Goal: Book appointment/travel/reservation

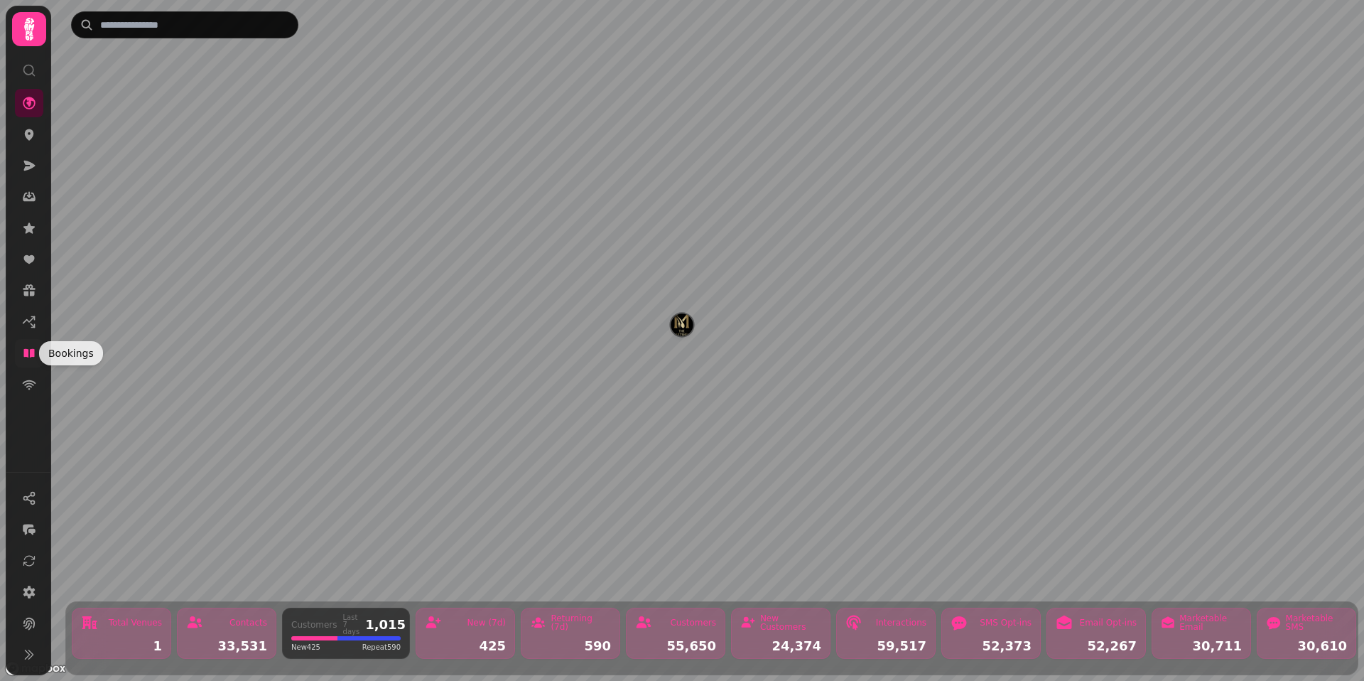
click at [36, 360] on link at bounding box center [29, 353] width 28 height 28
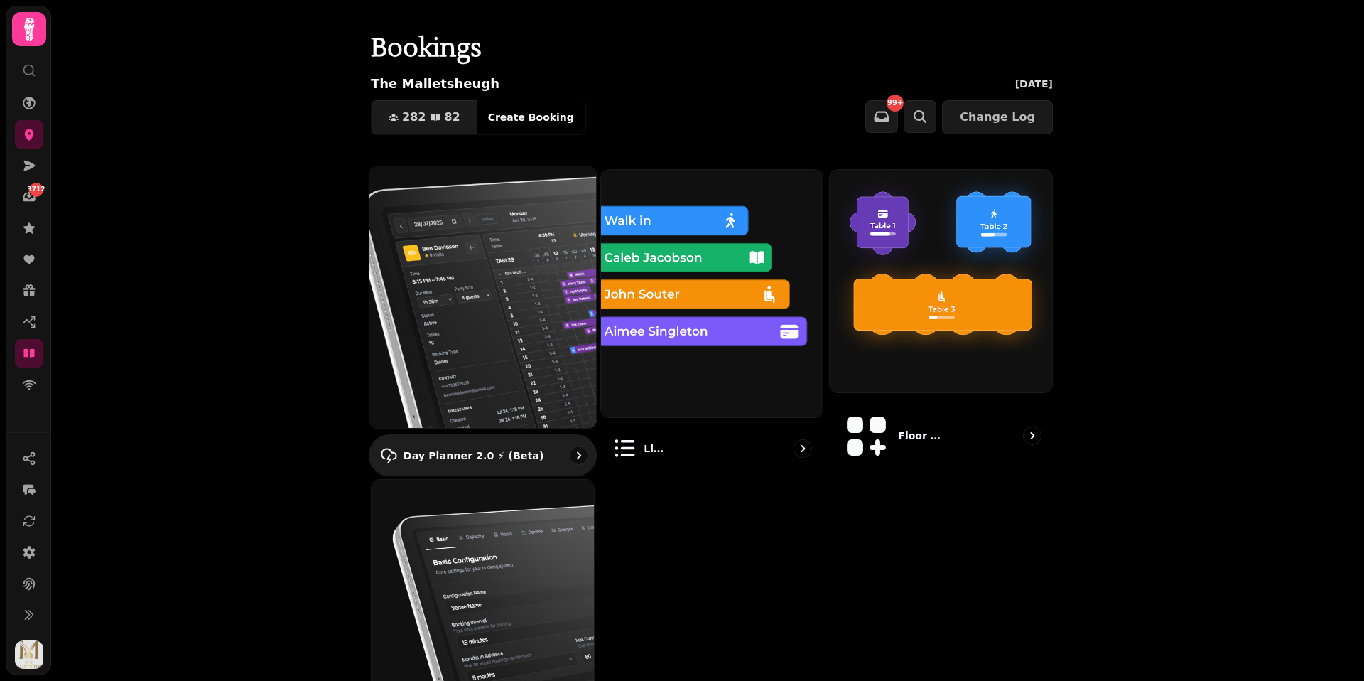
click at [531, 297] on img at bounding box center [482, 296] width 249 height 287
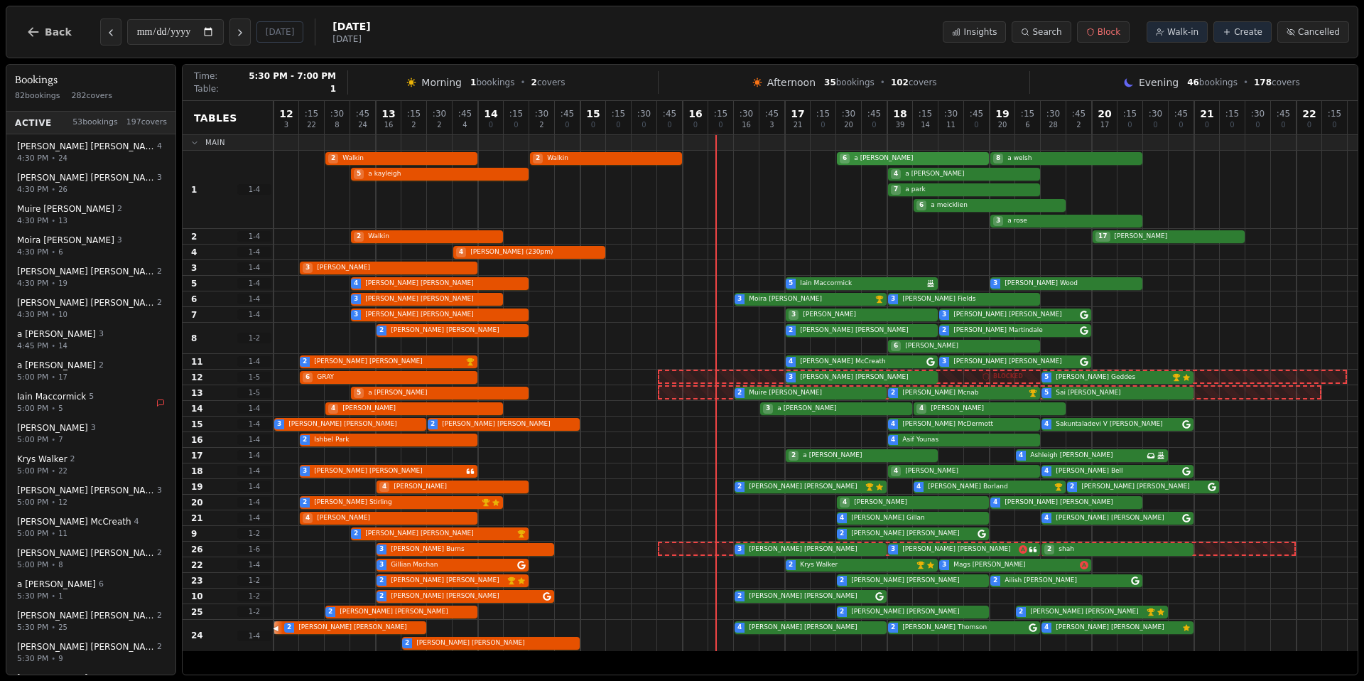
click at [891, 158] on div "2 Walkin 5 a kayleigh 2 Walkin 6 a wilson 4 a duncan 7 a park 6 a meicklien 8 a…" at bounding box center [816, 190] width 1084 height 78
select select "****"
select select "*"
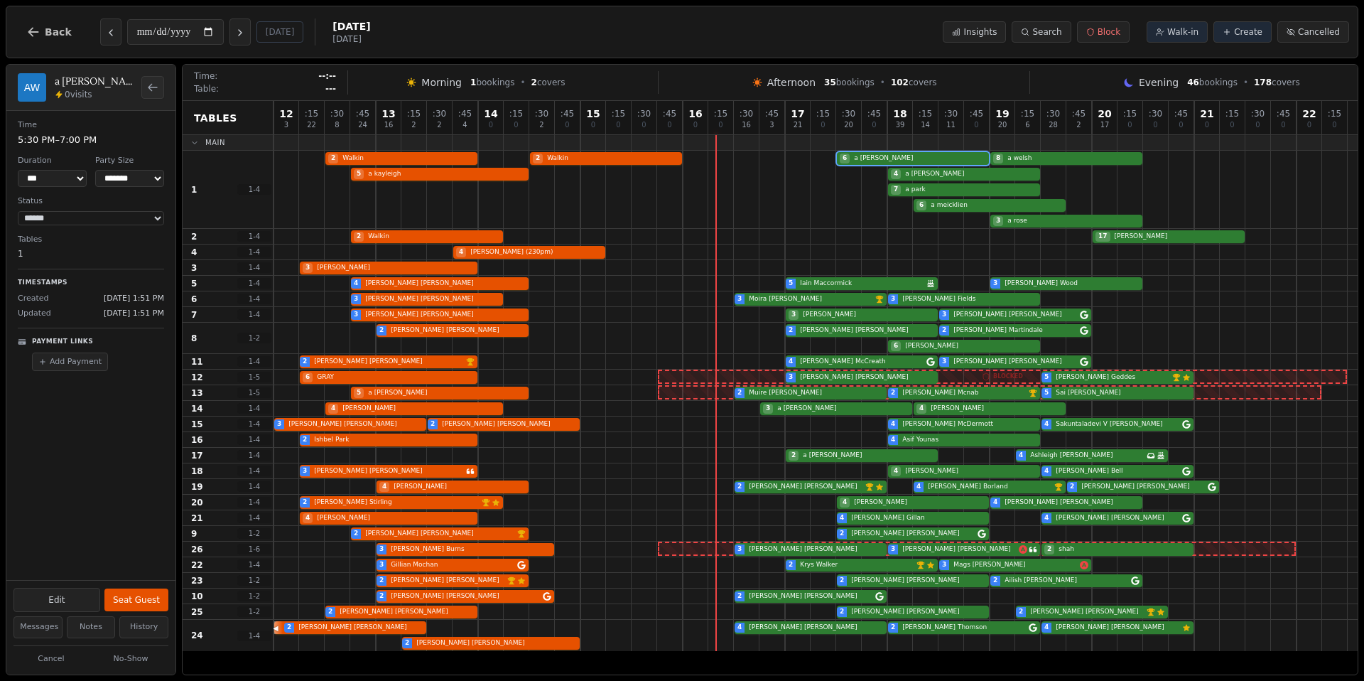
drag, startPoint x: 119, startPoint y: 592, endPoint x: 84, endPoint y: 545, distance: 58.4
click at [84, 545] on div "**********" at bounding box center [90, 345] width 169 height 469
click at [144, 621] on button "History" at bounding box center [143, 627] width 49 height 22
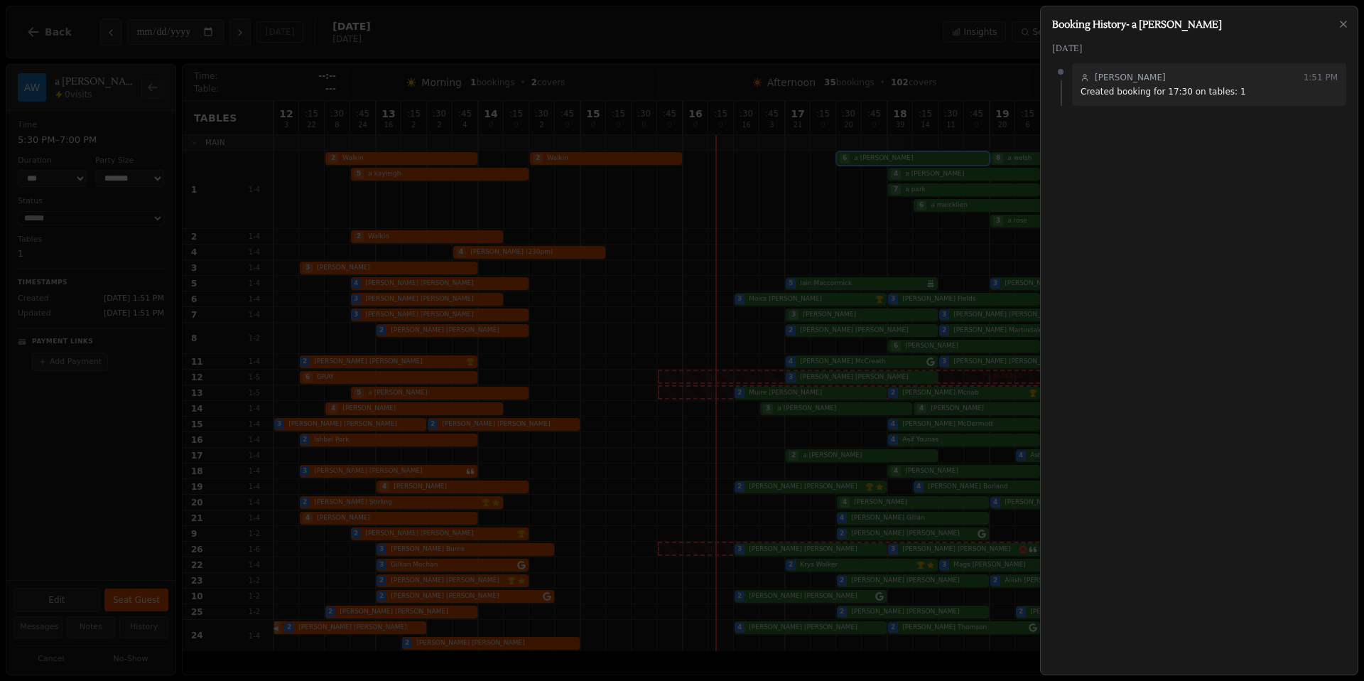
click at [594, 262] on div at bounding box center [682, 340] width 1364 height 681
click at [1345, 23] on icon "button" at bounding box center [1343, 23] width 11 height 11
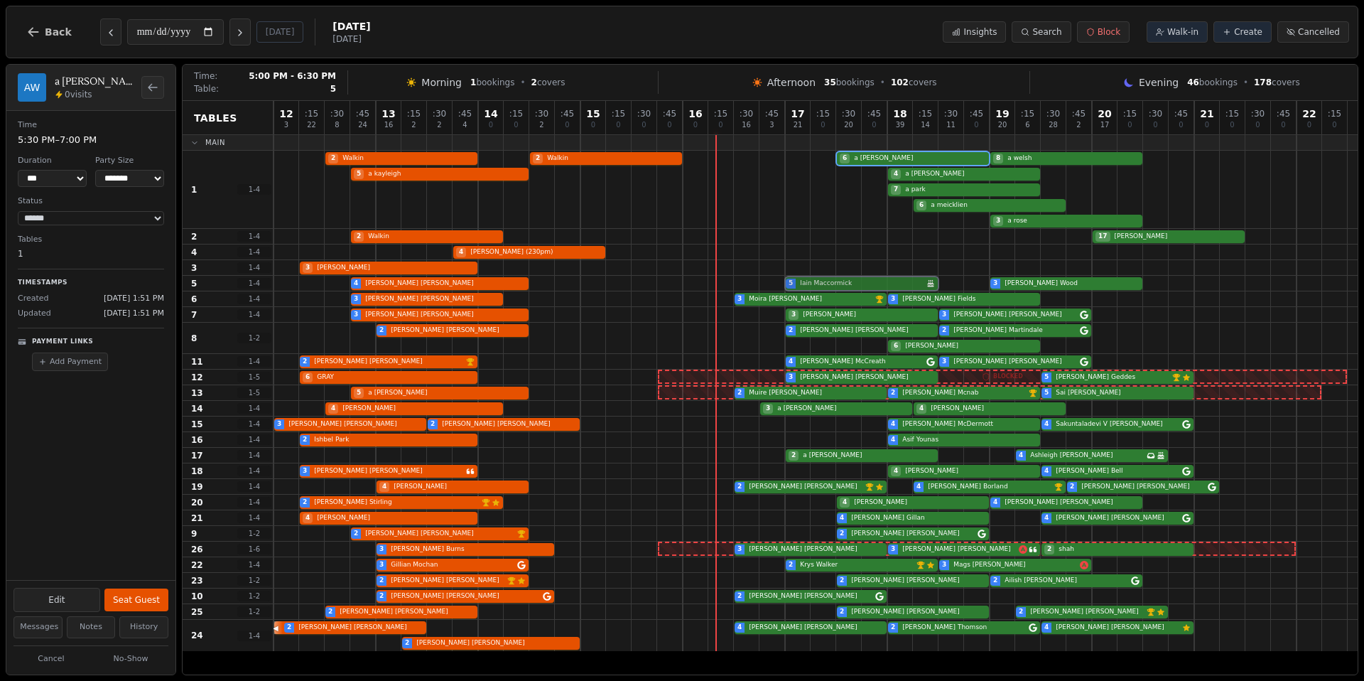
click at [853, 284] on div "4 Kenneth Moore 5 Iain Maccormick Birthday celebration 3 Tom Wood" at bounding box center [816, 284] width 1084 height 16
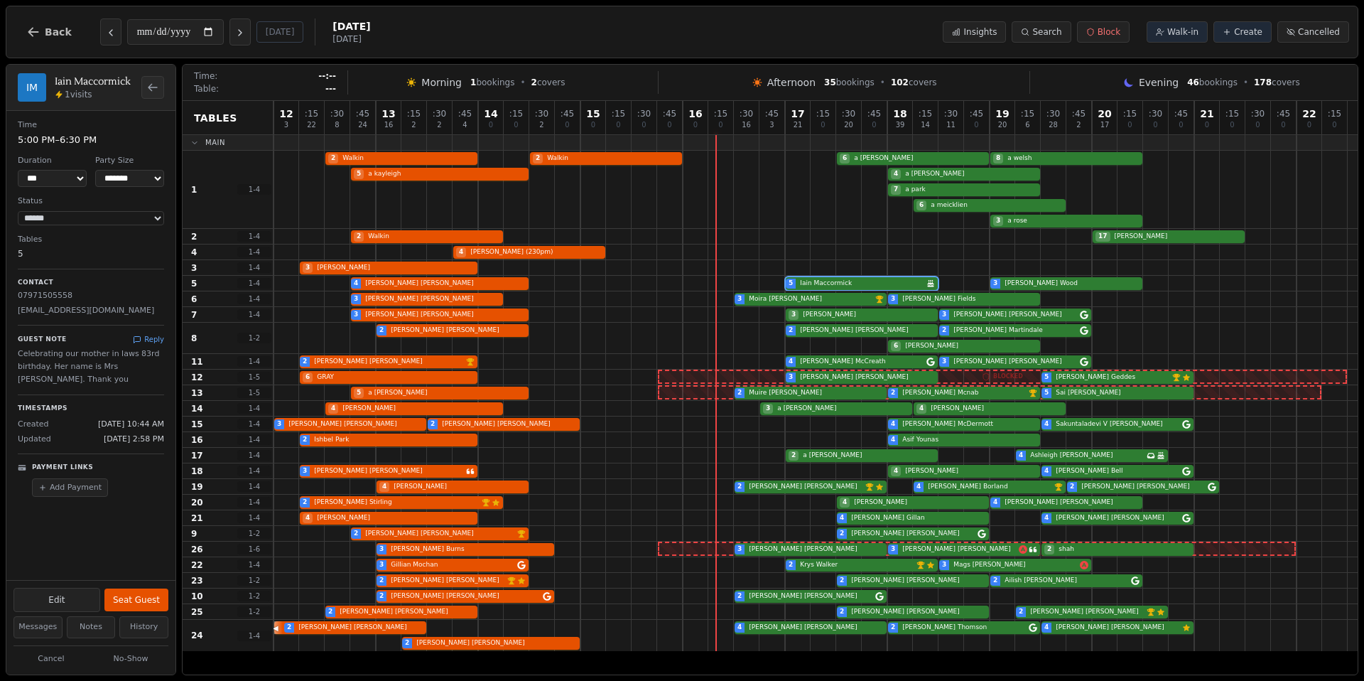
drag, startPoint x: 99, startPoint y: 124, endPoint x: 136, endPoint y: 554, distance: 430.9
click at [136, 554] on div "**********" at bounding box center [90, 345] width 169 height 469
click at [839, 303] on div "3 Tracy Miller 3 Moira Bagley VIP customer (6 visits) 3 Shelley Fields" at bounding box center [816, 299] width 1084 height 16
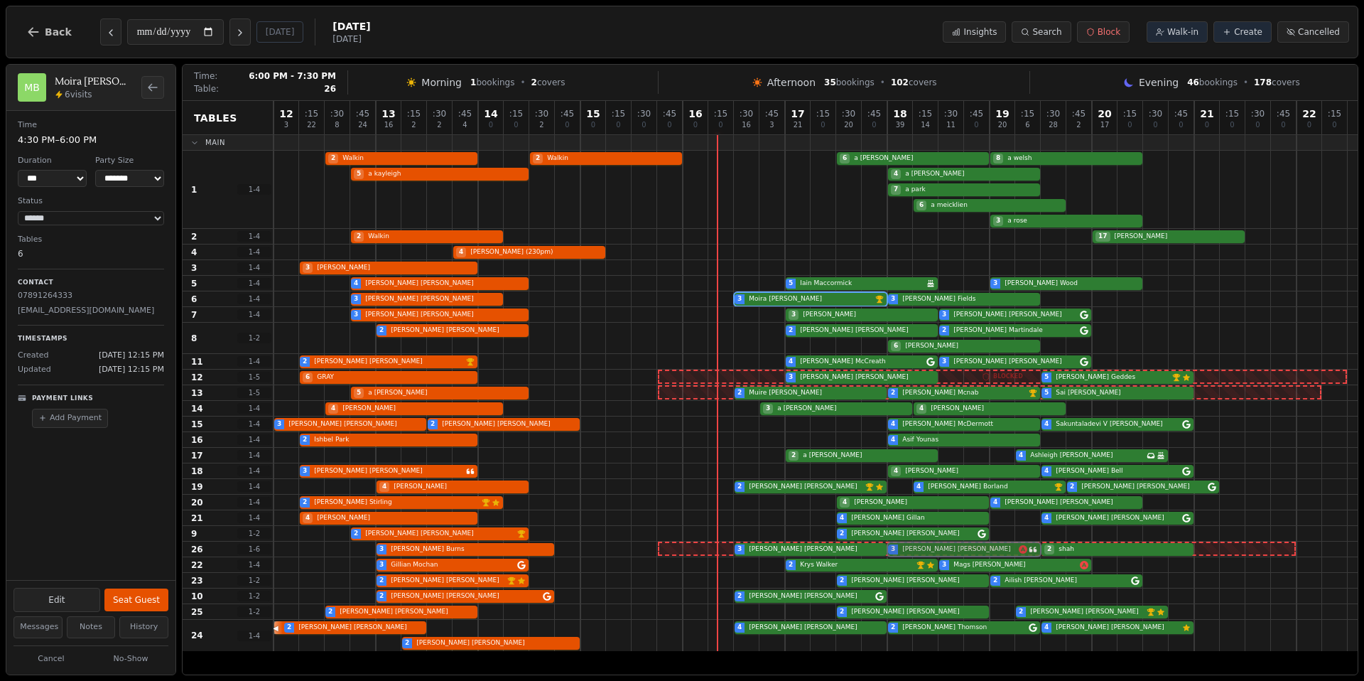
click at [946, 546] on div "3 Lesley Burns 3 Laura McGrath 3 DONNA PALMER 2 shah" at bounding box center [816, 550] width 1084 height 16
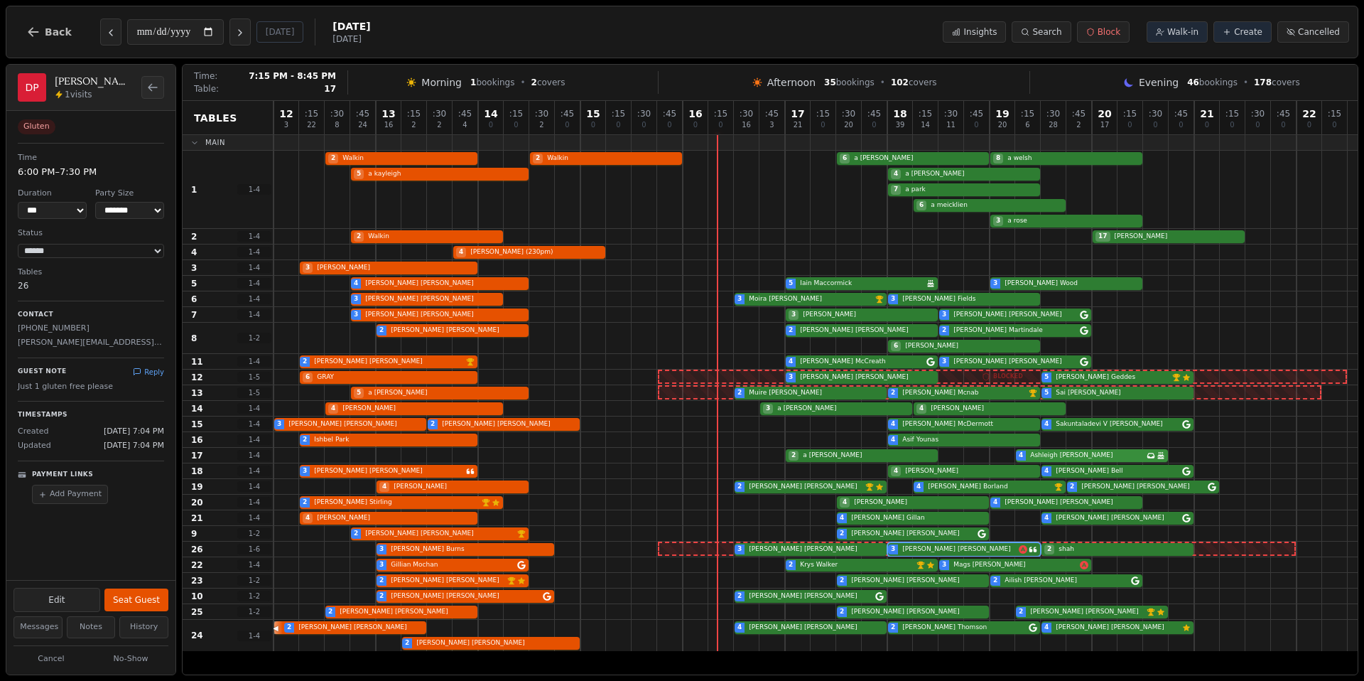
click at [1030, 460] on div "2 a morton 4 Ashleigh Mcallister Has conversation thread Birthday celebration" at bounding box center [816, 456] width 1084 height 16
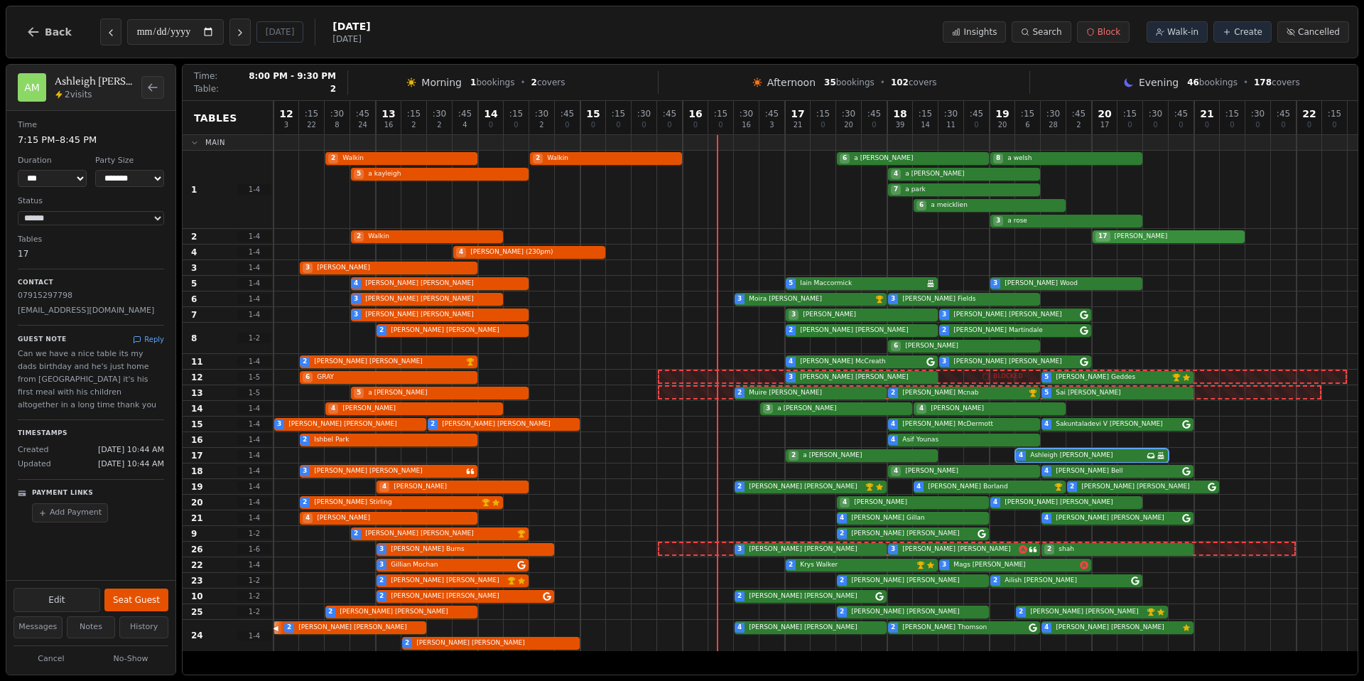
click at [1152, 242] on div "2 Walkin 17 daniel" at bounding box center [816, 237] width 1084 height 16
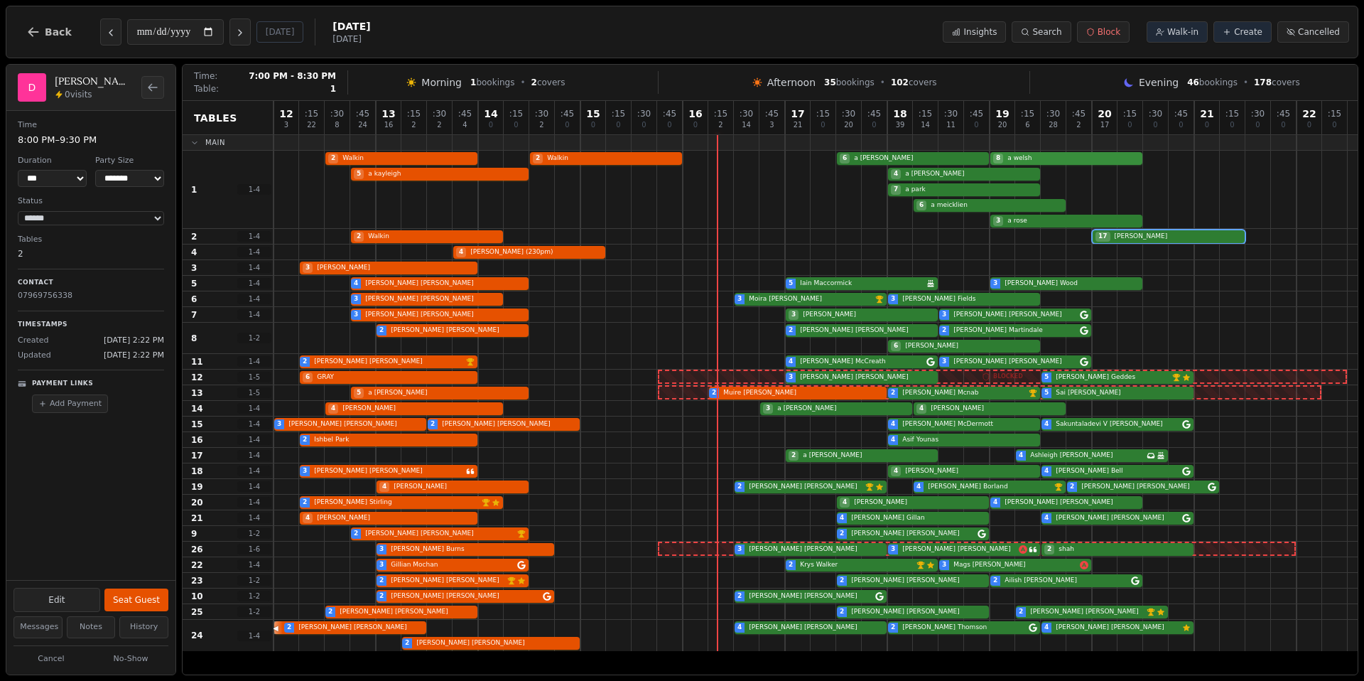
click at [1013, 160] on div "2 Walkin 5 a kayleigh 2 Walkin 6 a wilson 4 a duncan 7 a park 6 a meicklien 8 a…" at bounding box center [816, 190] width 1084 height 78
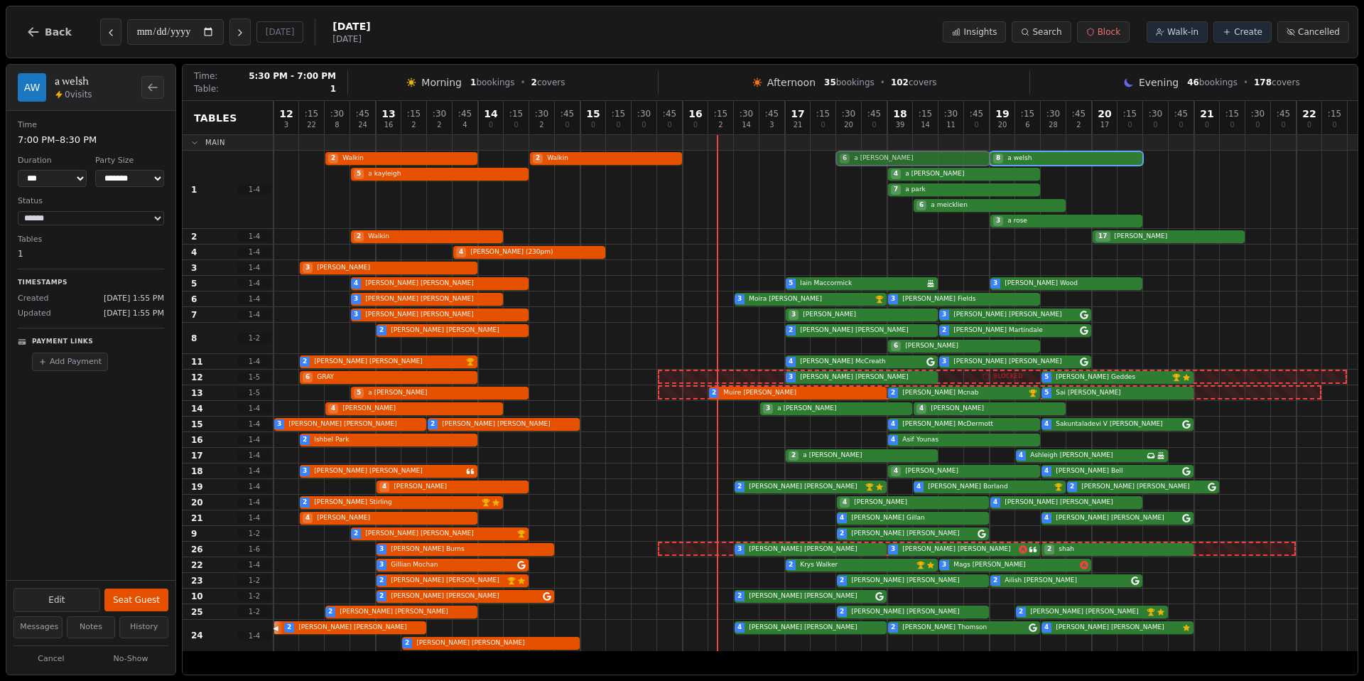
click at [908, 161] on div "2 Walkin 5 a kayleigh 2 Walkin 6 a wilson 4 a duncan 7 a park 6 a meicklien 8 a…" at bounding box center [816, 190] width 1084 height 78
click at [933, 180] on div "2 Walkin 5 a kayleigh 2 Walkin 6 a wilson 4 a duncan 7 a park 6 a meicklien 8 a…" at bounding box center [816, 190] width 1084 height 78
click at [932, 203] on div "2 Walkin 5 a kayleigh 2 Walkin 6 a wilson 4 a duncan 7 a park 6 a meicklien 8 a…" at bounding box center [816, 190] width 1084 height 78
click at [932, 192] on div "2 Walkin 5 a kayleigh 2 Walkin 6 a wilson 4 a duncan 7 a park 6 a meicklien 8 a…" at bounding box center [816, 190] width 1084 height 78
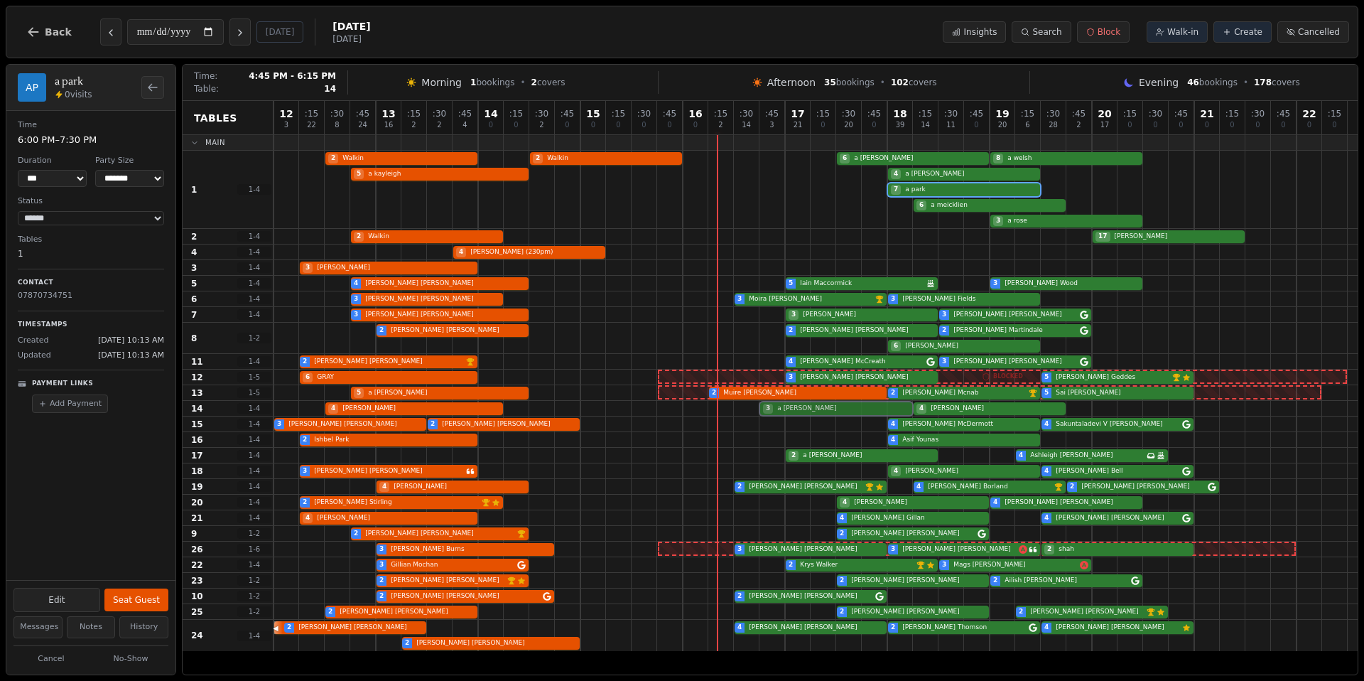
click at [876, 407] on div "4 wright 3 a martin 4 martin" at bounding box center [816, 409] width 1084 height 16
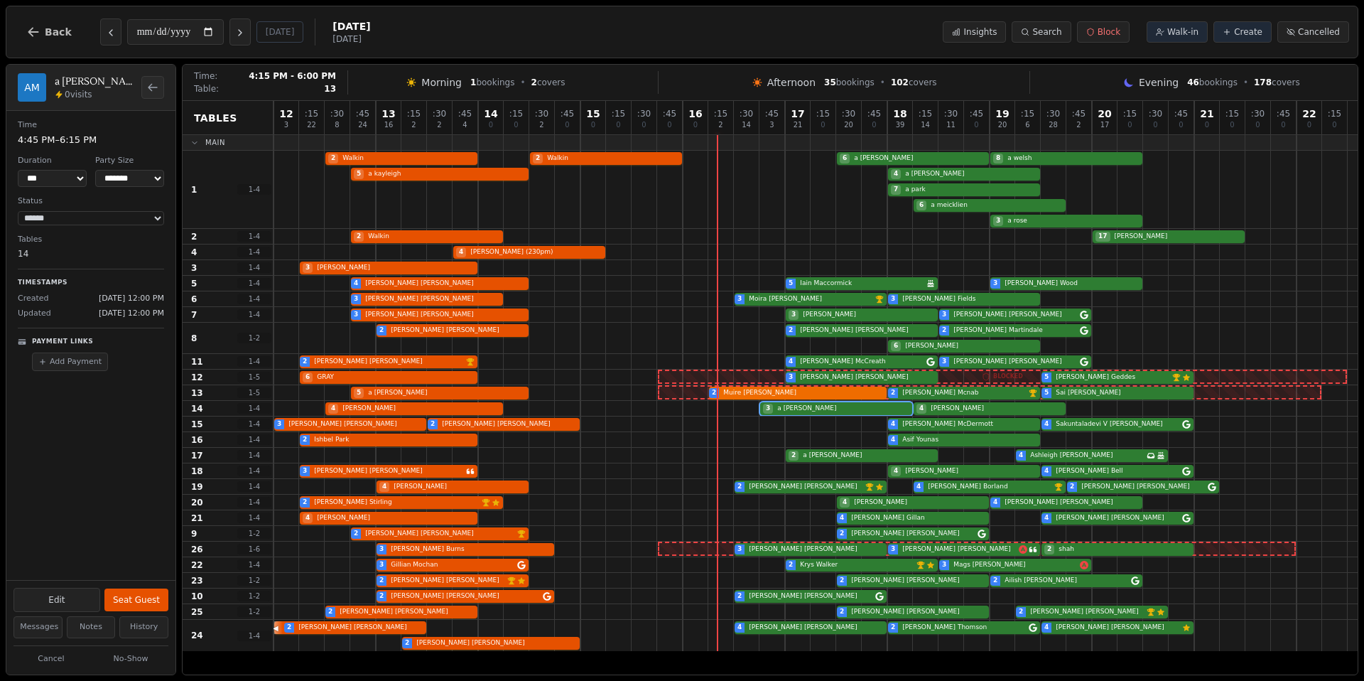
click at [759, 392] on div "5 a lewis 2 Muire O'Connell 2 Drew Mcnab VIP customer (8 visits) 5 Sai Prathipa…" at bounding box center [816, 393] width 1084 height 16
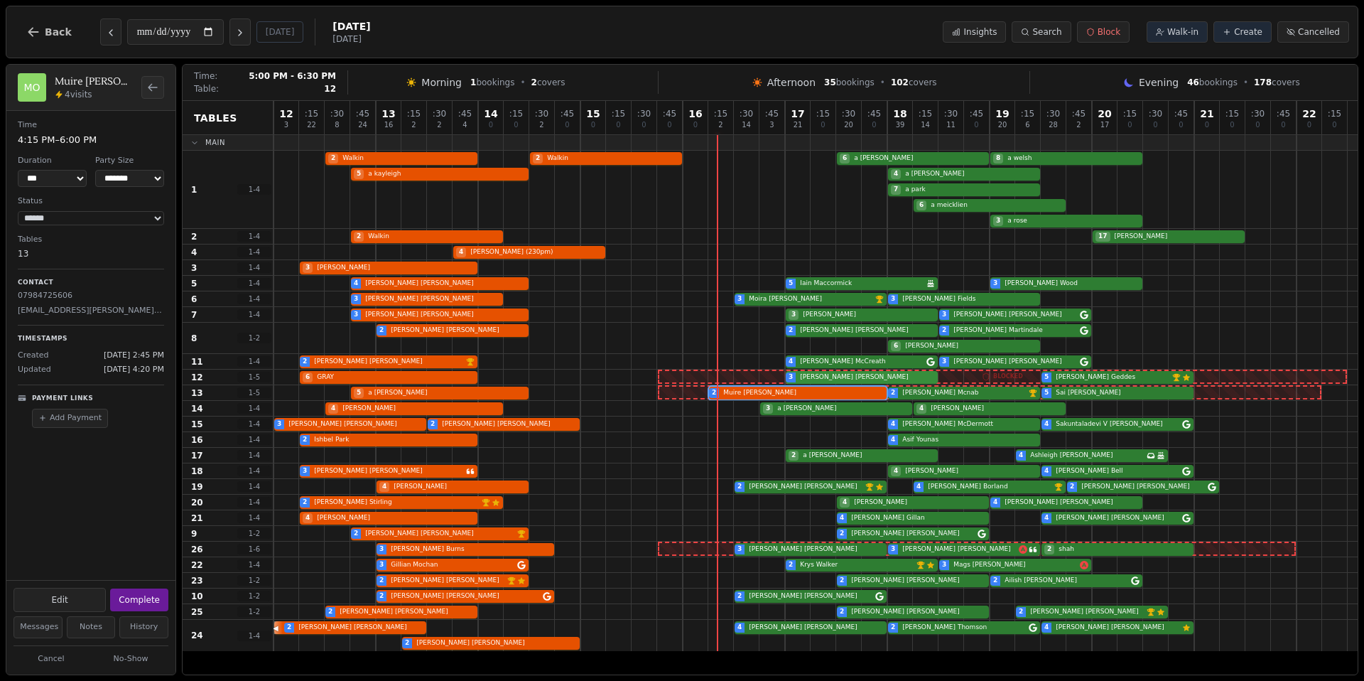
click at [789, 377] on div "6 GRAY 3 Karen Smith 5 Karen Geddes VIP customer (8 visits) Customer has left a…" at bounding box center [816, 378] width 1084 height 16
click at [871, 573] on div at bounding box center [875, 580] width 26 height 15
select select "*"
select select "****"
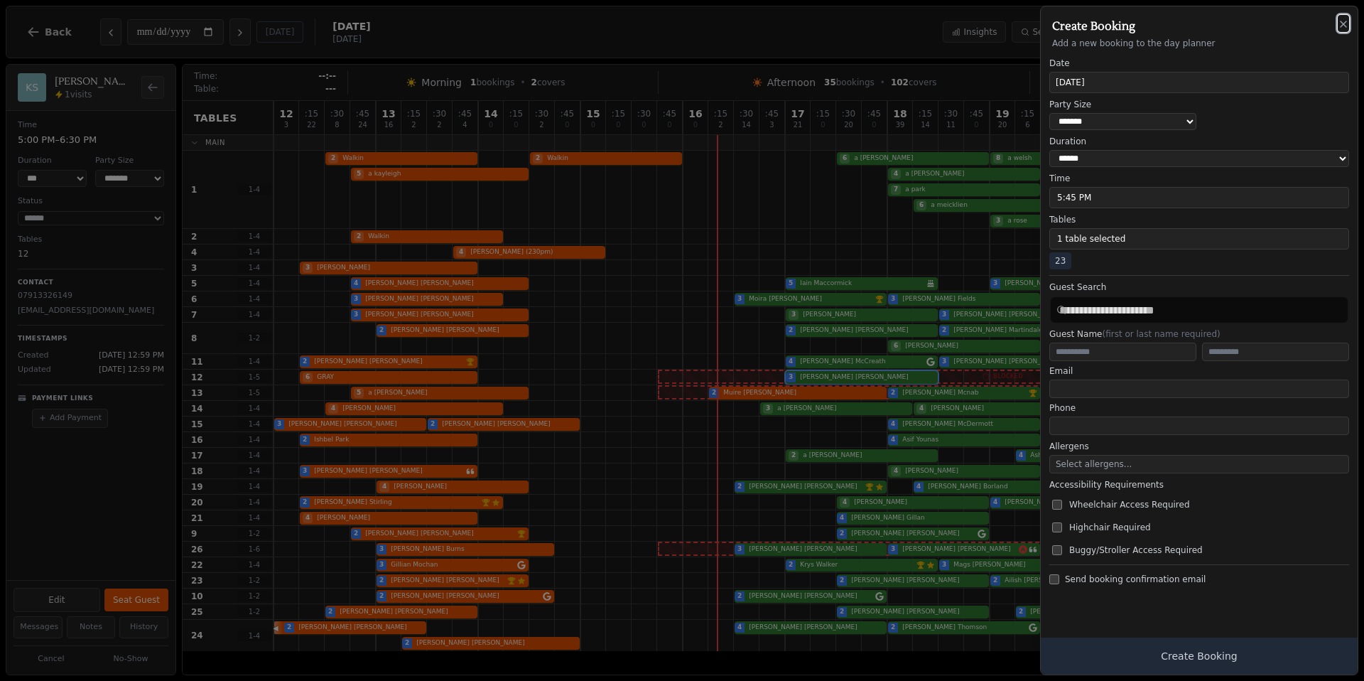
click at [1342, 27] on icon "button" at bounding box center [1343, 23] width 11 height 11
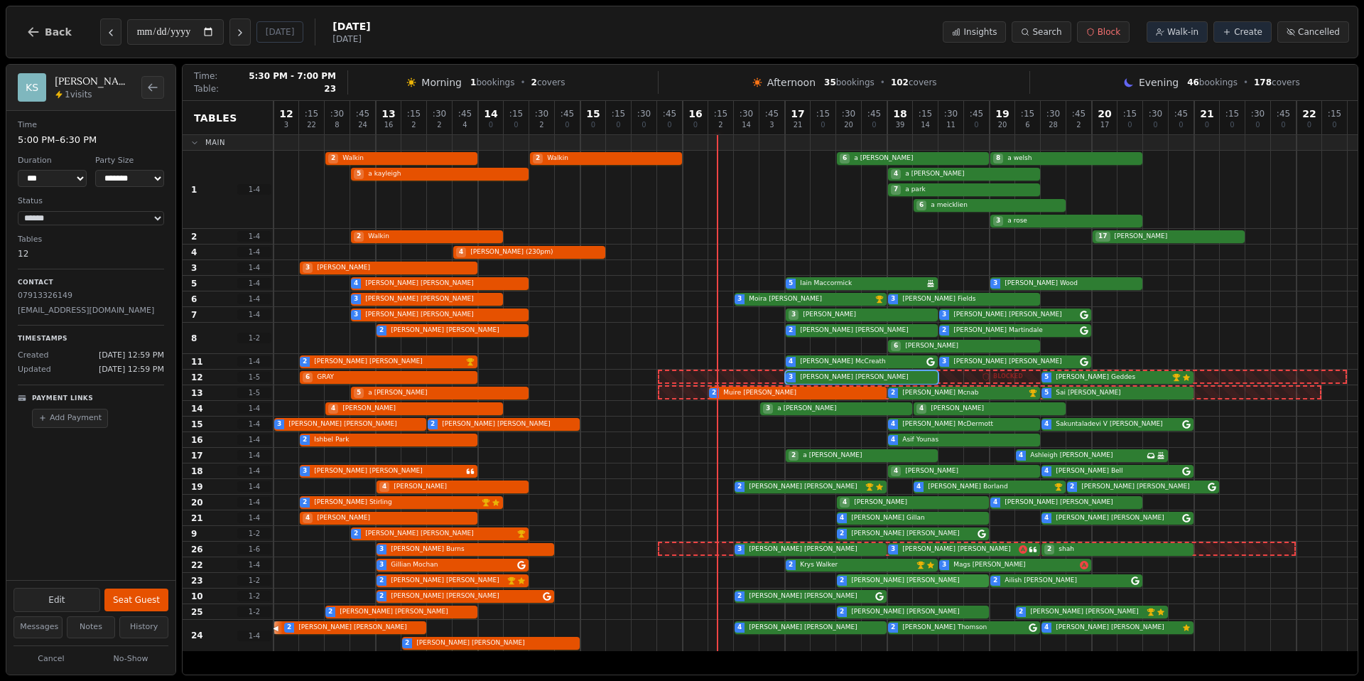
click at [861, 580] on div "2 James CASEY VIP customer (17 visits) Customer has left a review 2 Liz Marshal…" at bounding box center [816, 581] width 1084 height 16
click at [909, 626] on div "2 Ian McColl 2 Cathy Dolan 4 Cassandra Anderson 2 Maria Thomson 4 Susan Purdie …" at bounding box center [816, 635] width 1084 height 31
click at [837, 628] on div "2 Ian McColl 2 Cathy Dolan 4 Cassandra Anderson 2 Maria Thomson 4 Susan Purdie …" at bounding box center [816, 635] width 1084 height 31
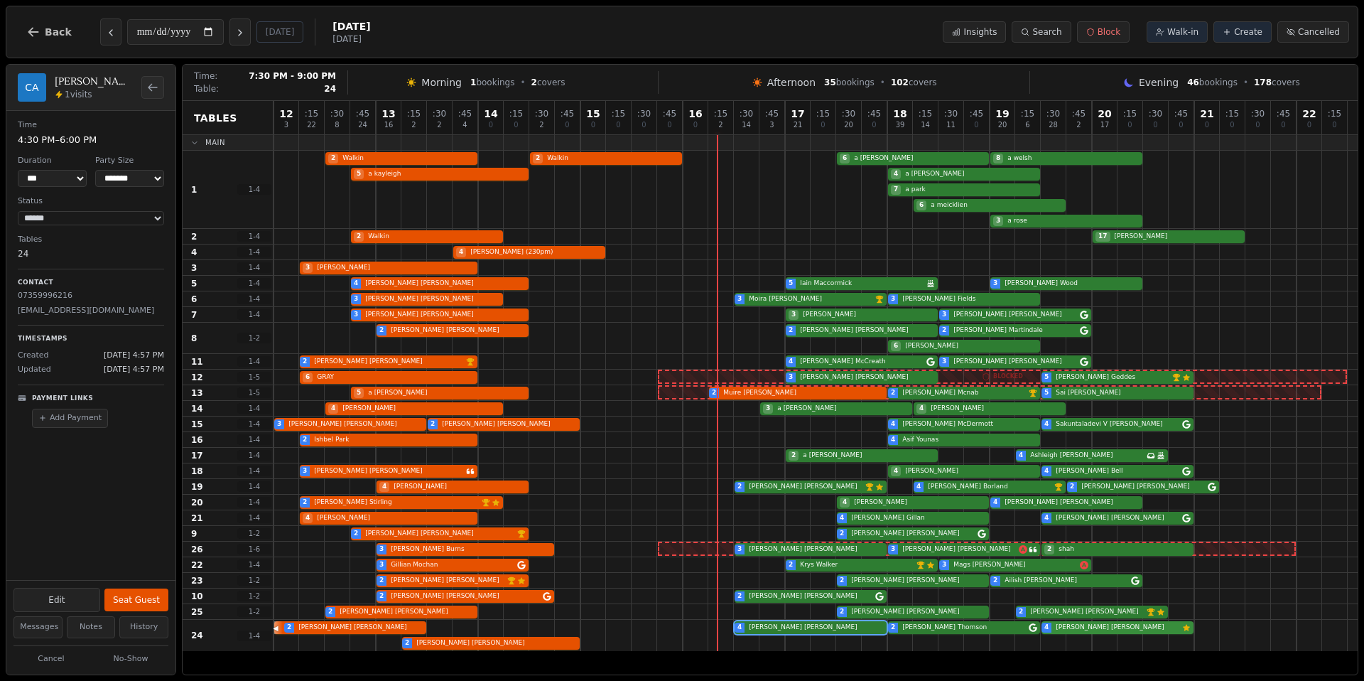
click at [1056, 628] on div "2 Ian McColl 2 Cathy Dolan 4 Cassandra Anderson 2 Maria Thomson 4 Susan Purdie …" at bounding box center [816, 635] width 1084 height 31
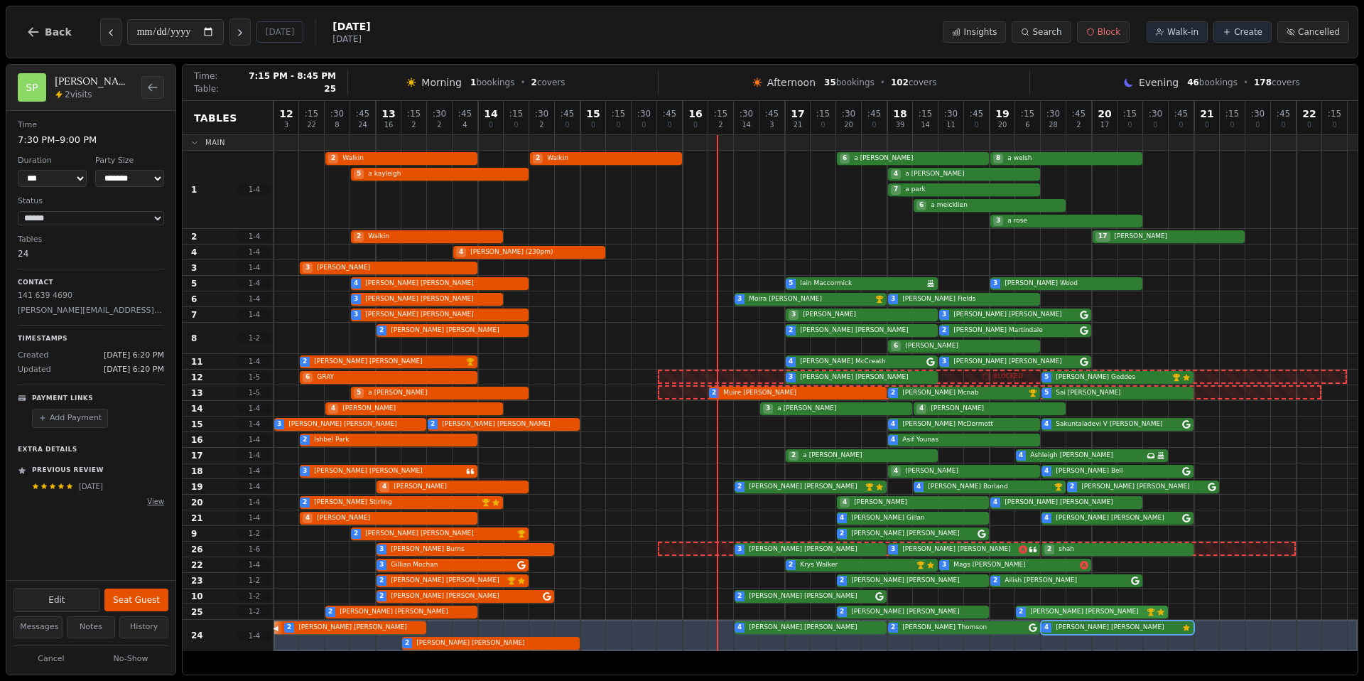
click at [1067, 610] on div "2 Carol Smith 2 John Wilkes 2 Ian Tunstall VIP customer (10 visits) Customer ha…" at bounding box center [816, 612] width 1084 height 16
click at [626, 591] on div at bounding box center [619, 595] width 26 height 15
click at [591, 421] on div at bounding box center [594, 423] width 26 height 15
click at [1005, 375] on div at bounding box center [1003, 377] width 26 height 15
select select "*"
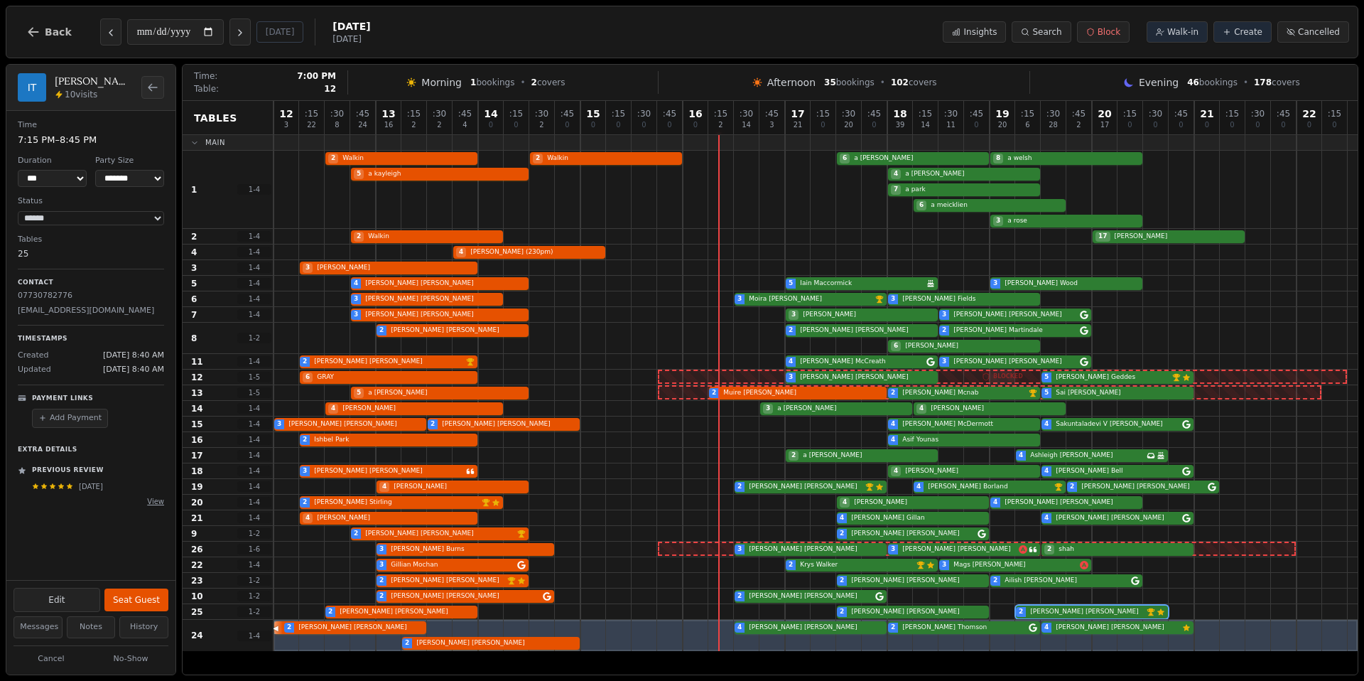
select select "****"
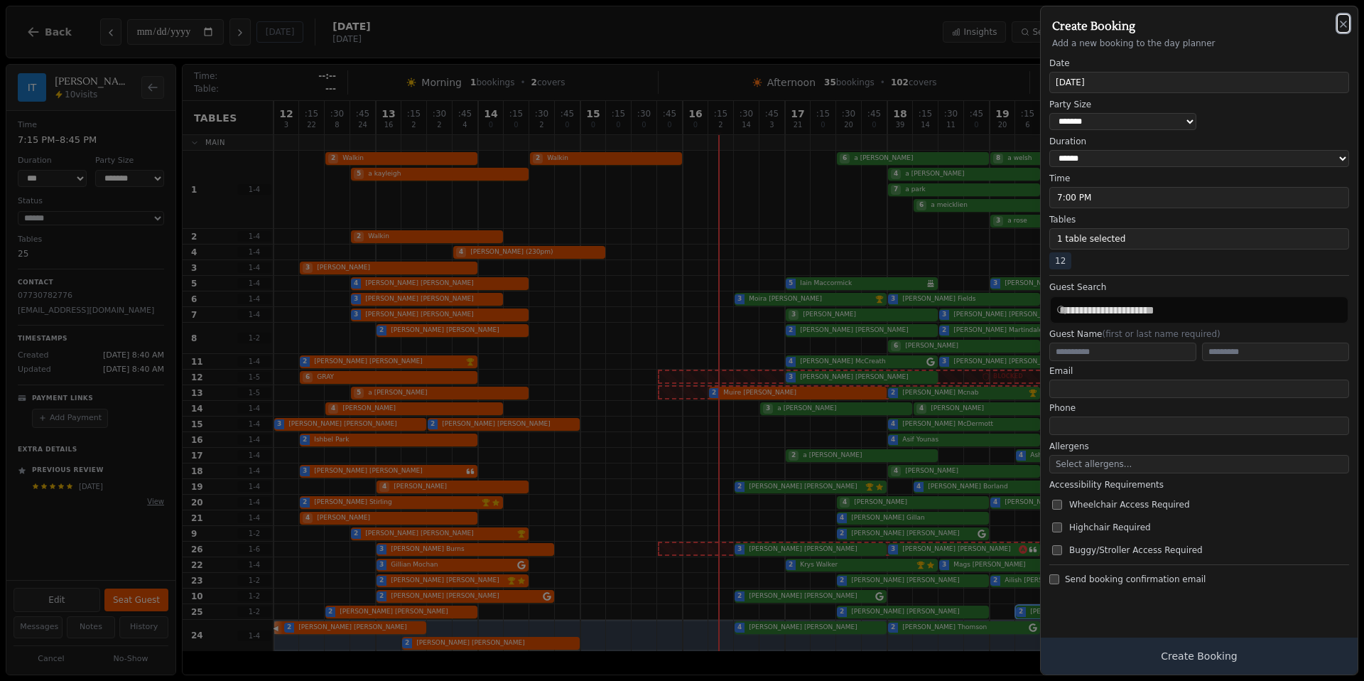
click at [1348, 21] on icon "button" at bounding box center [1343, 23] width 11 height 11
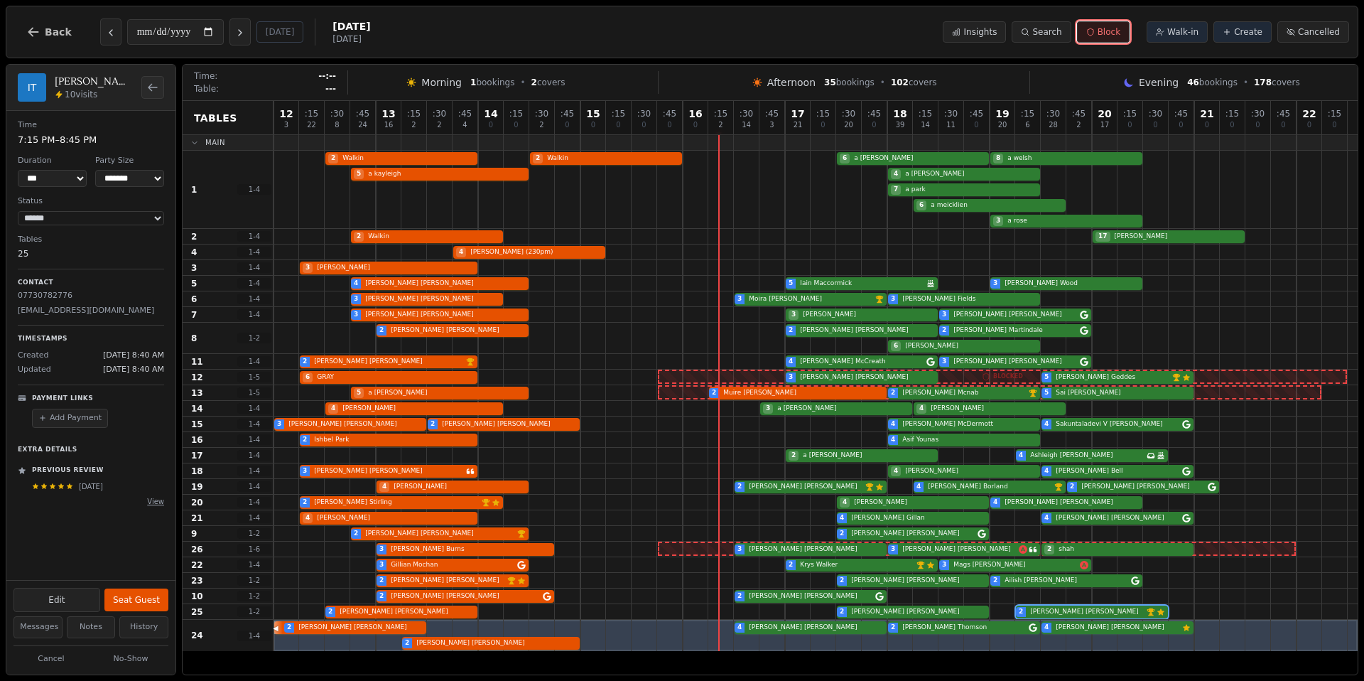
click at [1121, 36] on span "Block" at bounding box center [1109, 31] width 23 height 11
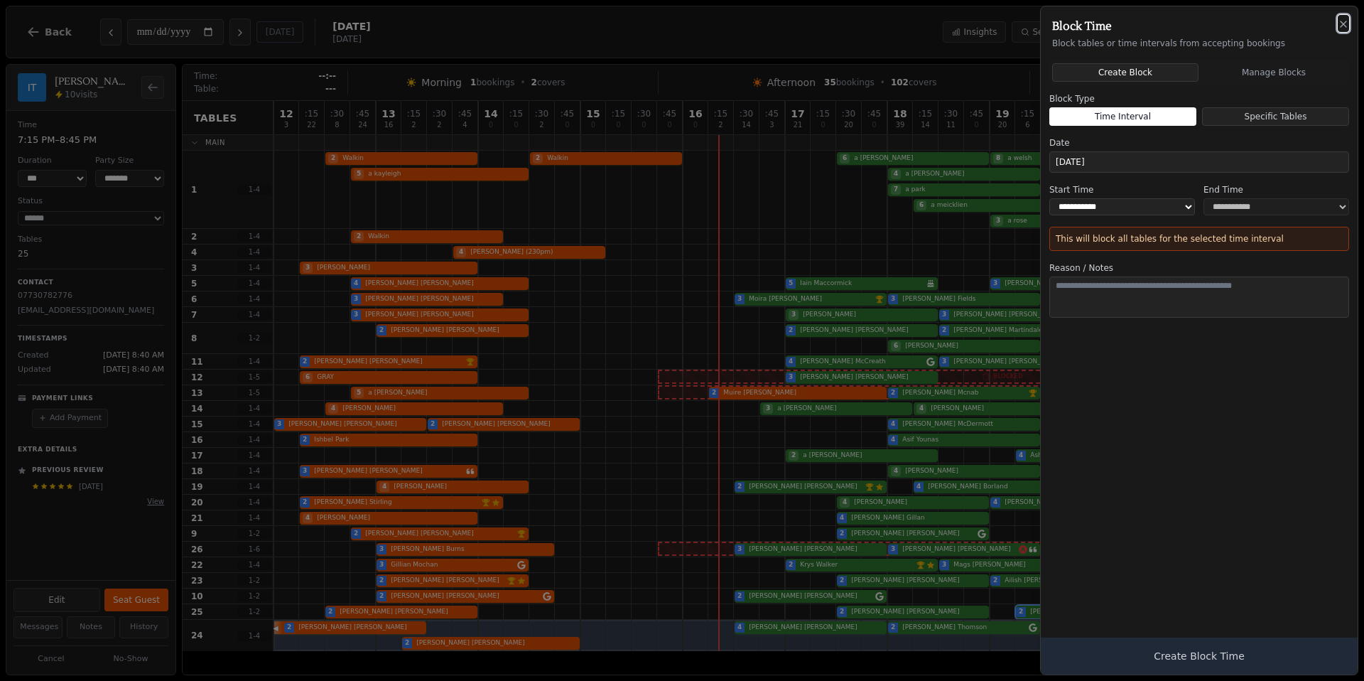
click at [1343, 20] on icon "button" at bounding box center [1343, 23] width 11 height 11
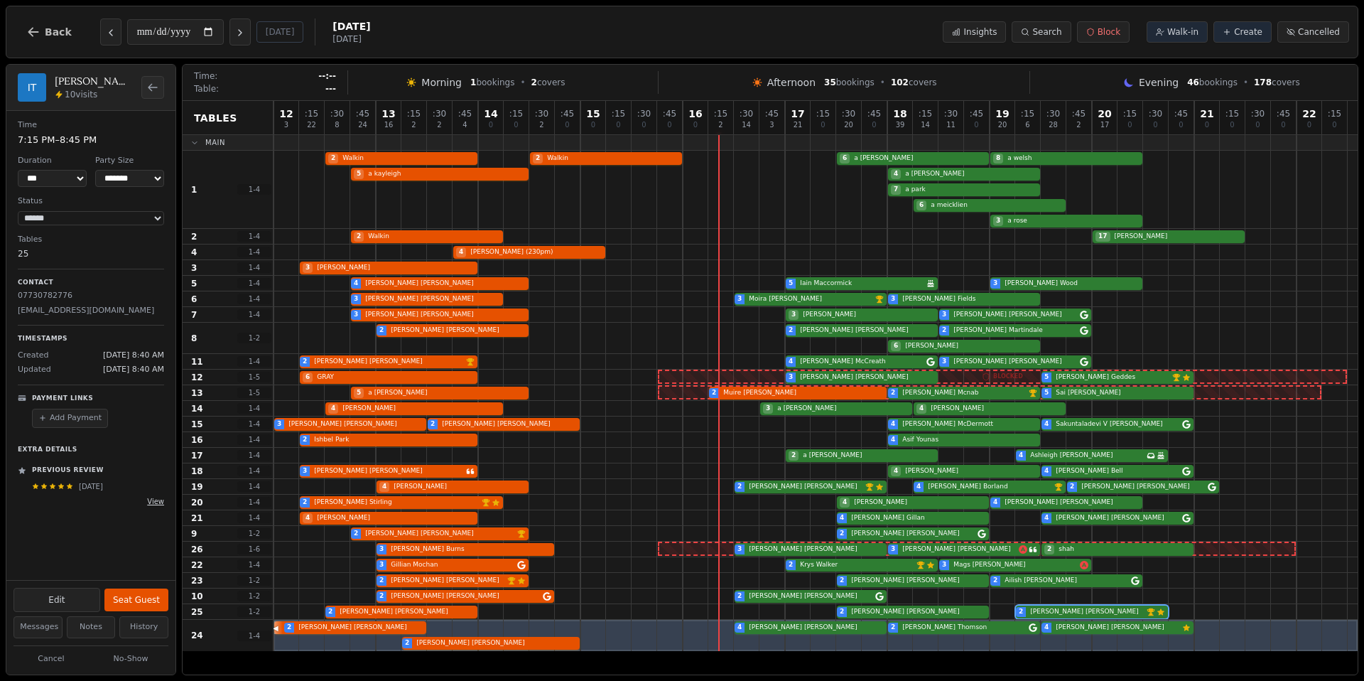
click at [156, 504] on button "View" at bounding box center [155, 501] width 17 height 11
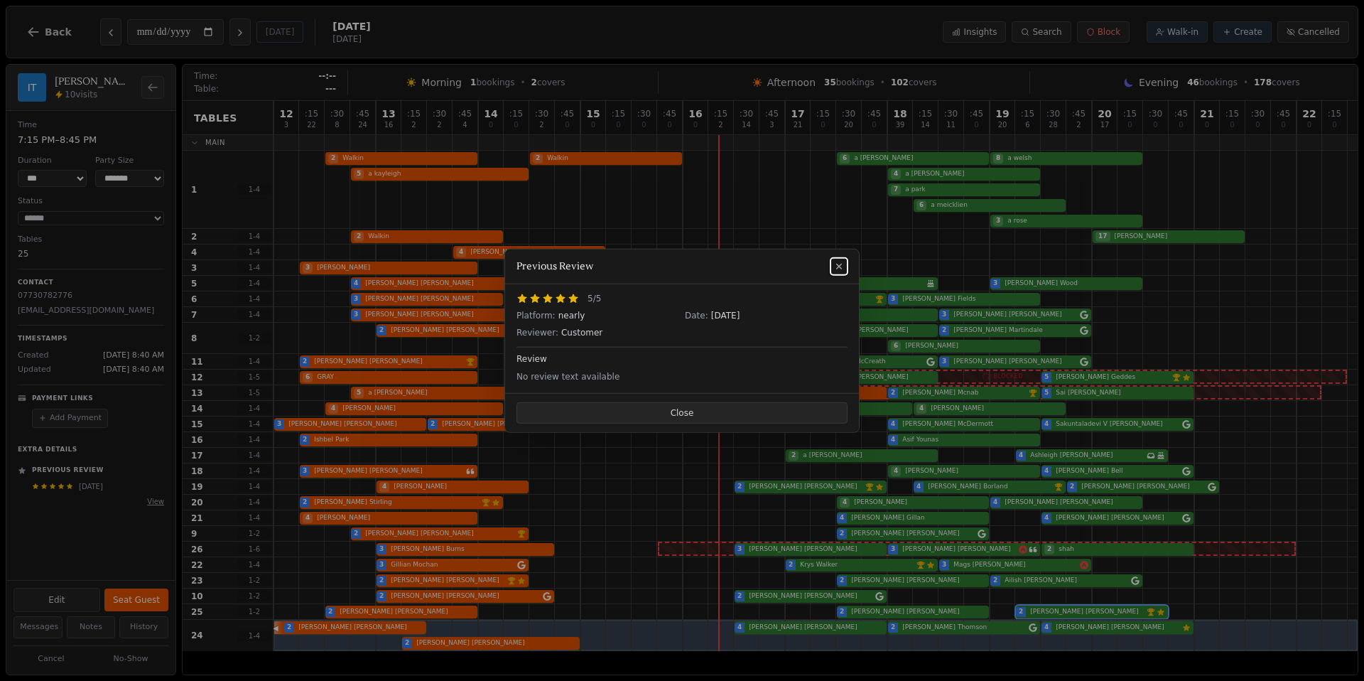
click at [757, 409] on button "Close" at bounding box center [682, 412] width 331 height 21
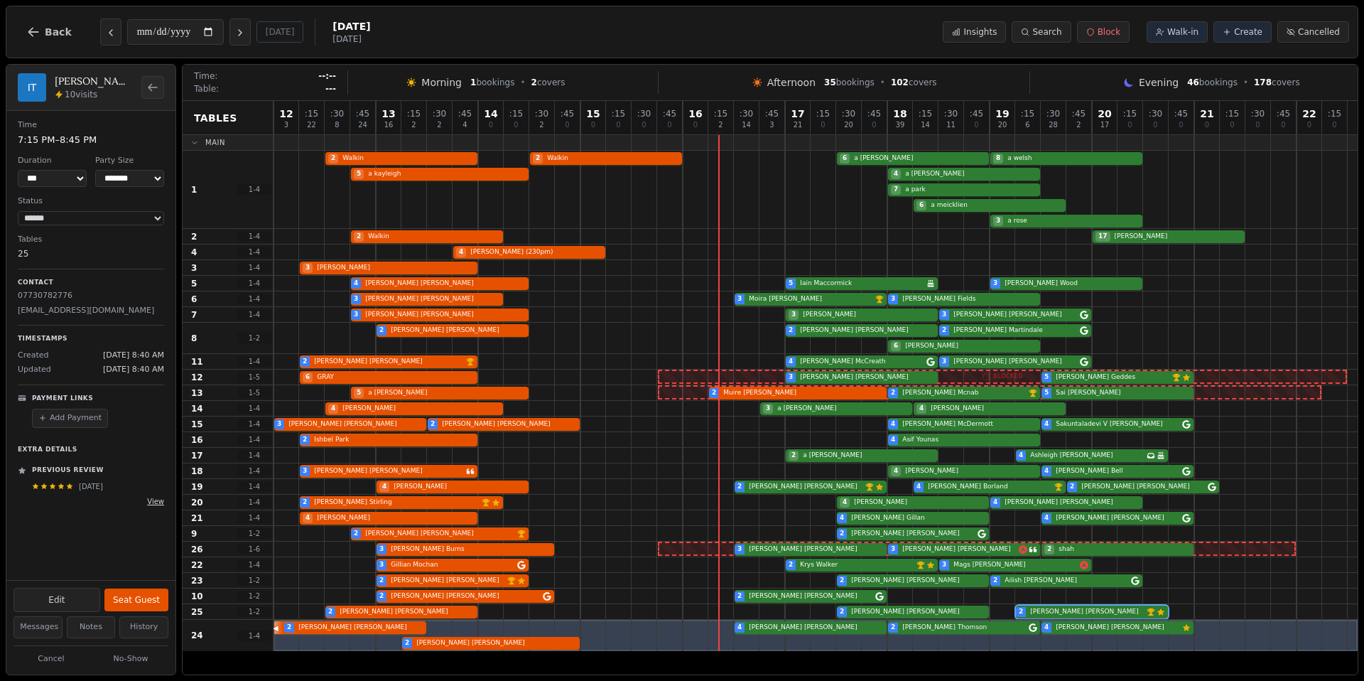
click at [160, 501] on button "View" at bounding box center [155, 501] width 17 height 11
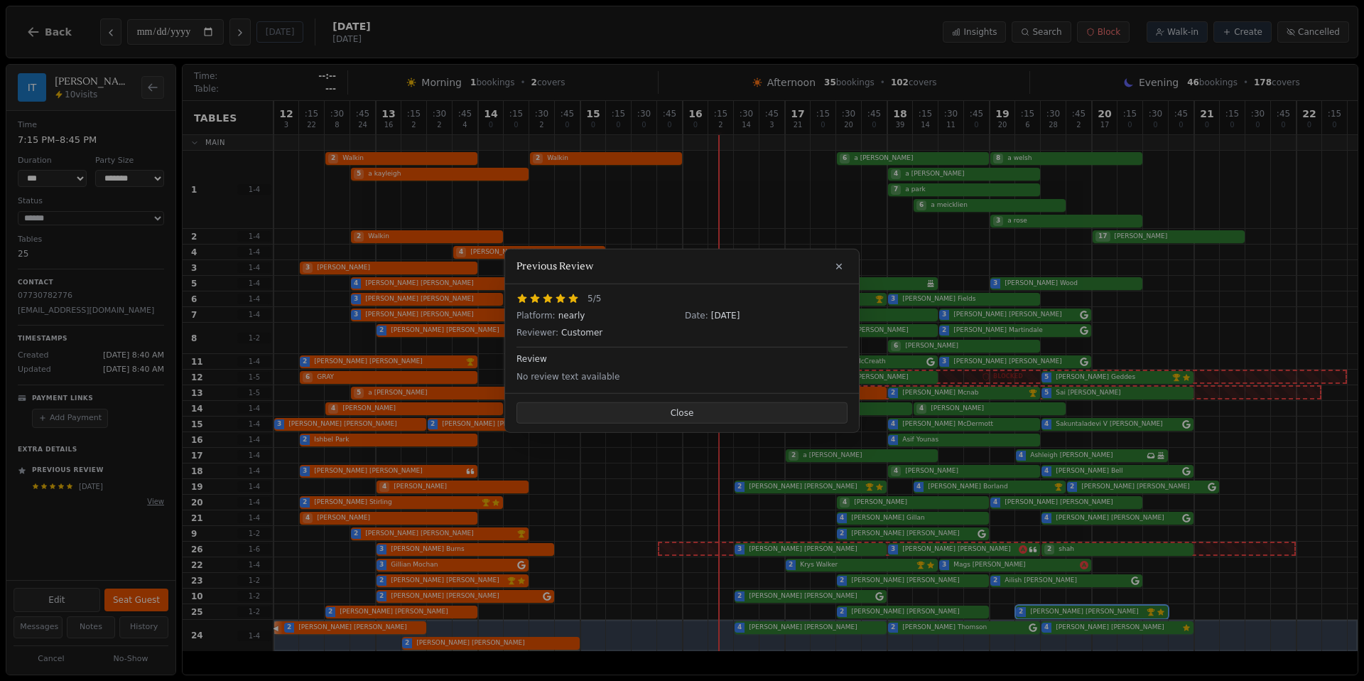
click at [693, 411] on button "Close" at bounding box center [682, 412] width 331 height 21
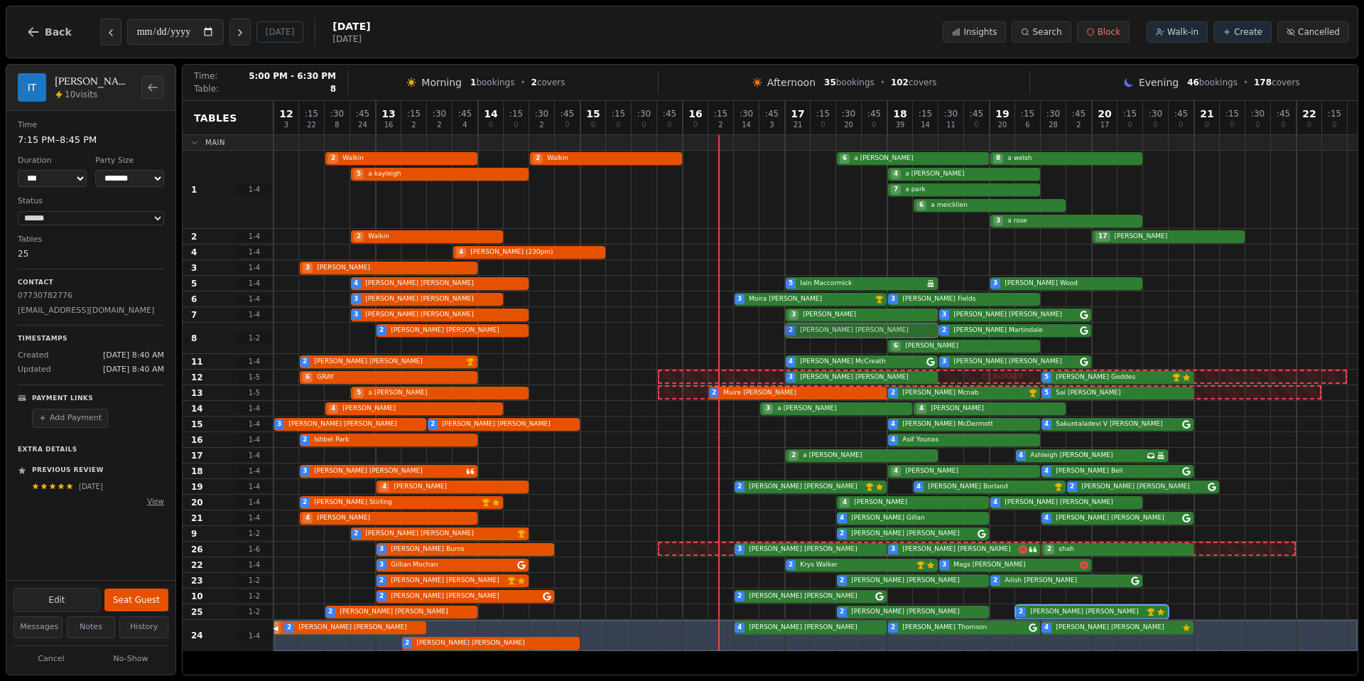
click at [851, 335] on div "2 Donald Livingston 2 Stuart Gibb 6 callison 2 Aaron Martindale" at bounding box center [816, 338] width 1084 height 31
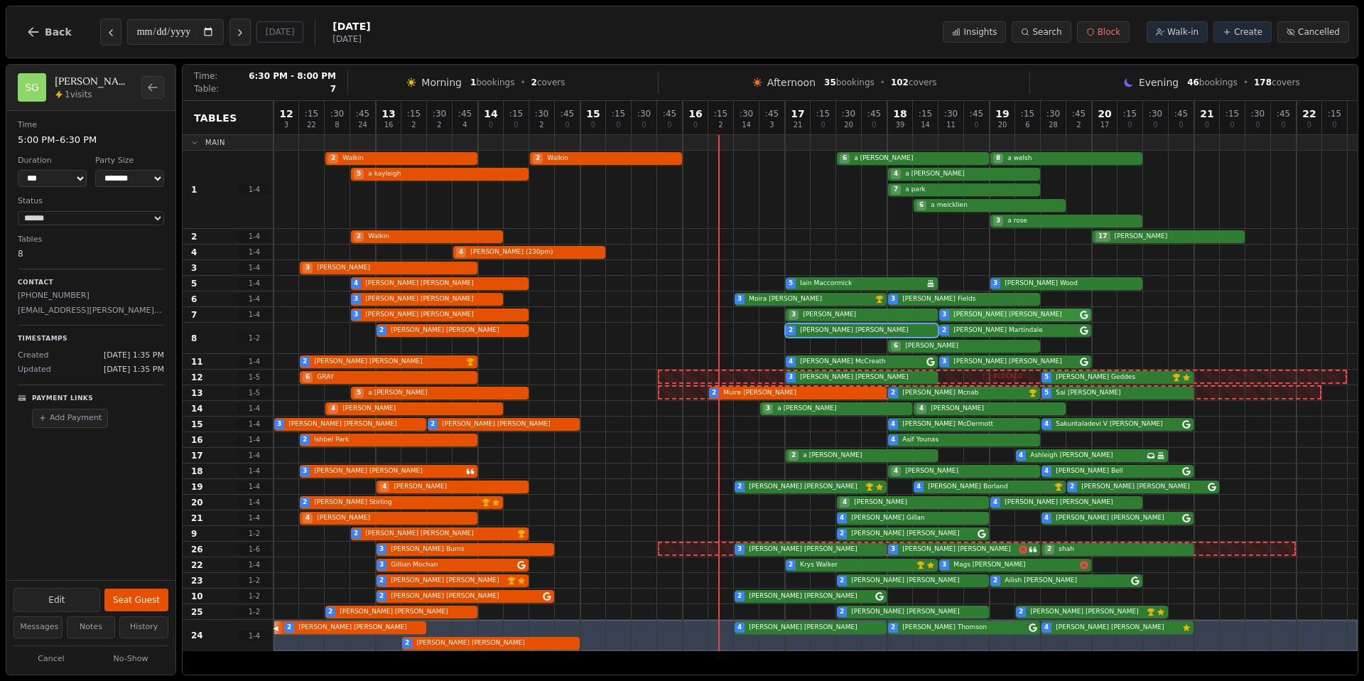
click at [965, 311] on div "3 Valerie Williams 3 wilson 3 Neill O'Donnell" at bounding box center [816, 315] width 1084 height 16
click at [966, 331] on div "2 Donald Livingston 2 Stuart Gibb 6 callison 2 Aaron Martindale" at bounding box center [816, 338] width 1084 height 31
click at [1055, 279] on div "4 Kenneth Moore 5 Iain Maccormick Birthday celebration 3 Tom Wood" at bounding box center [816, 284] width 1084 height 16
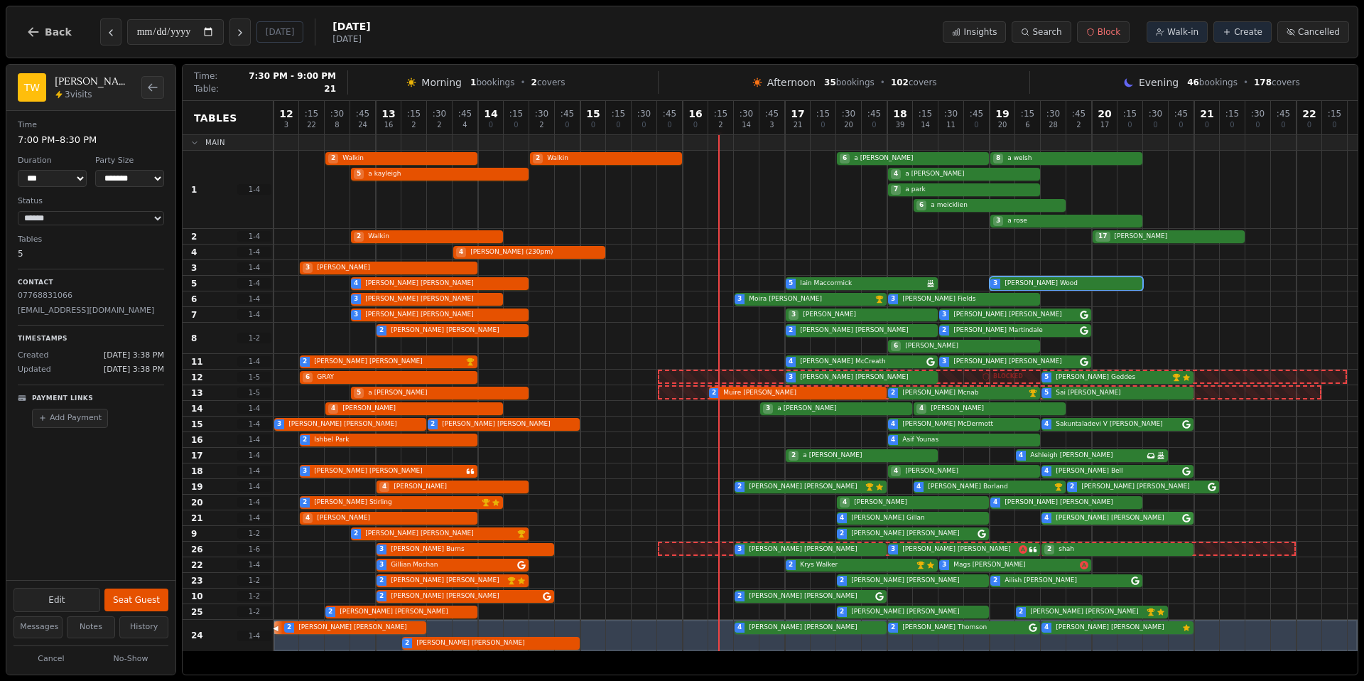
click at [1072, 515] on div "4 blair 4 Brenda Gillan 4 Josephine Hillcoat" at bounding box center [816, 518] width 1084 height 16
click at [1072, 507] on div "2 Christine Stirling VIP customer (5 visits) Customer has left a review 4 mason…" at bounding box center [816, 503] width 1084 height 16
click at [1038, 491] on div "4 Haggerty 2 Zoe Kerr VIP customer (13 visits) Customer has left a review 4 Sus…" at bounding box center [816, 487] width 1084 height 16
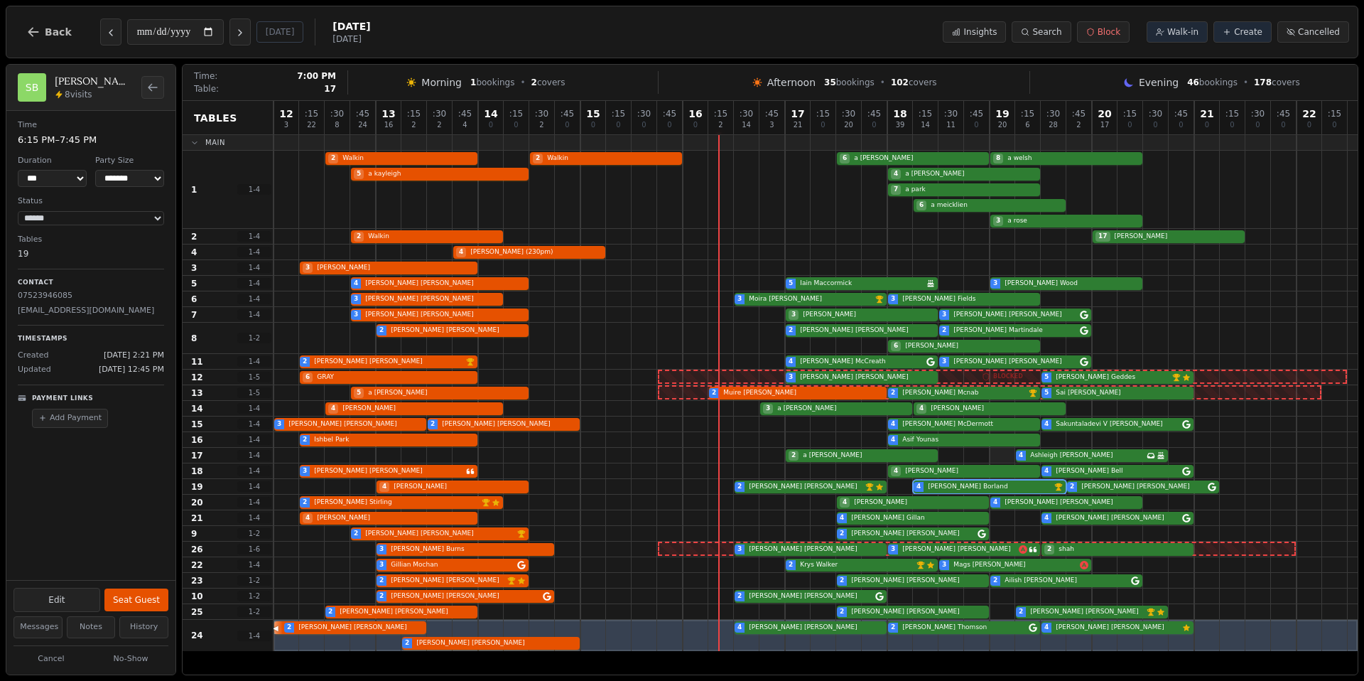
click at [993, 460] on div at bounding box center [1003, 455] width 26 height 15
select select "*"
select select "****"
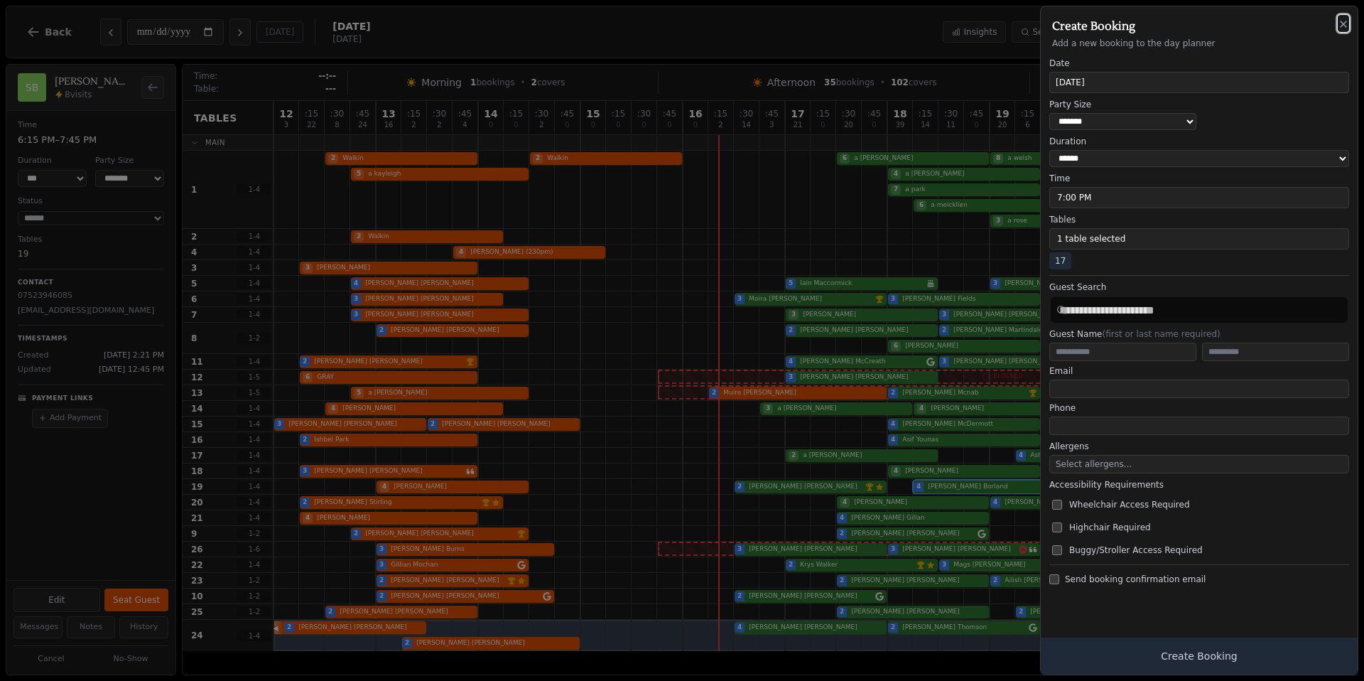
click at [1344, 27] on icon "button" at bounding box center [1343, 23] width 11 height 11
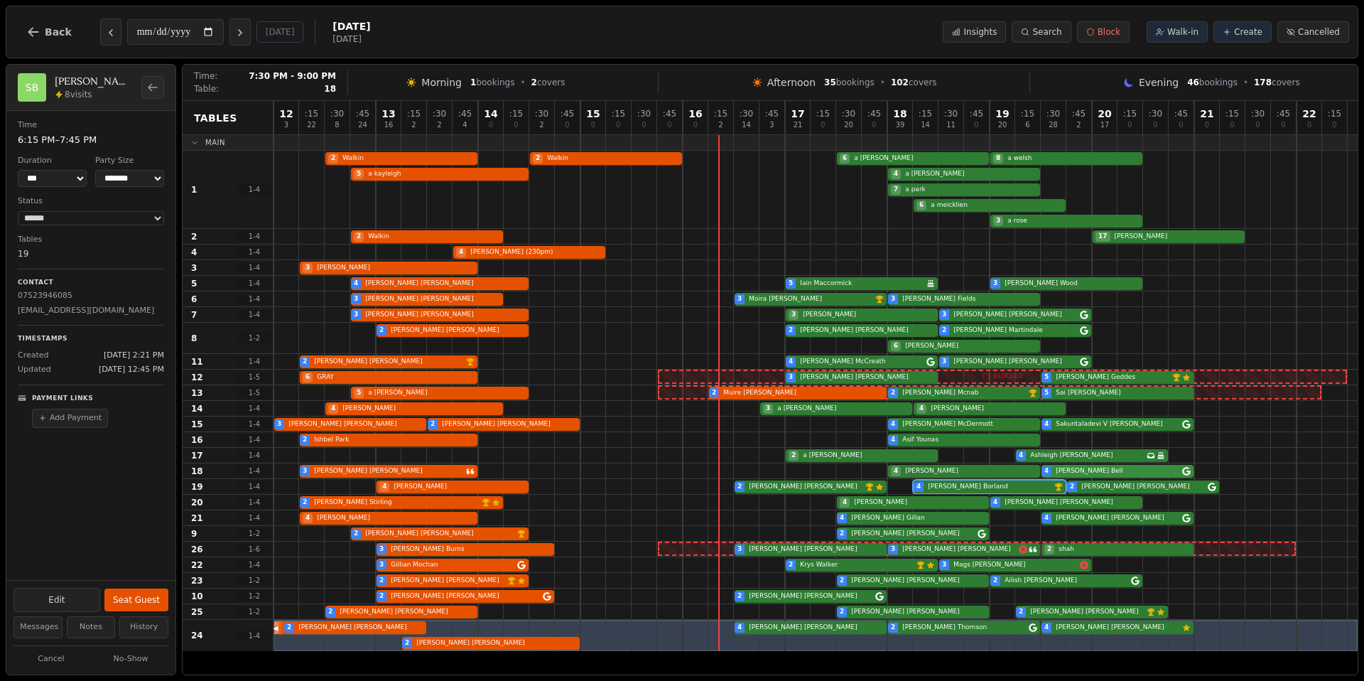
click at [1086, 473] on div "3 Caroline Barr 4 livingstone 4 Karen Bell" at bounding box center [816, 471] width 1084 height 16
click at [938, 457] on div at bounding box center [926, 455] width 26 height 15
select select "*"
select select "****"
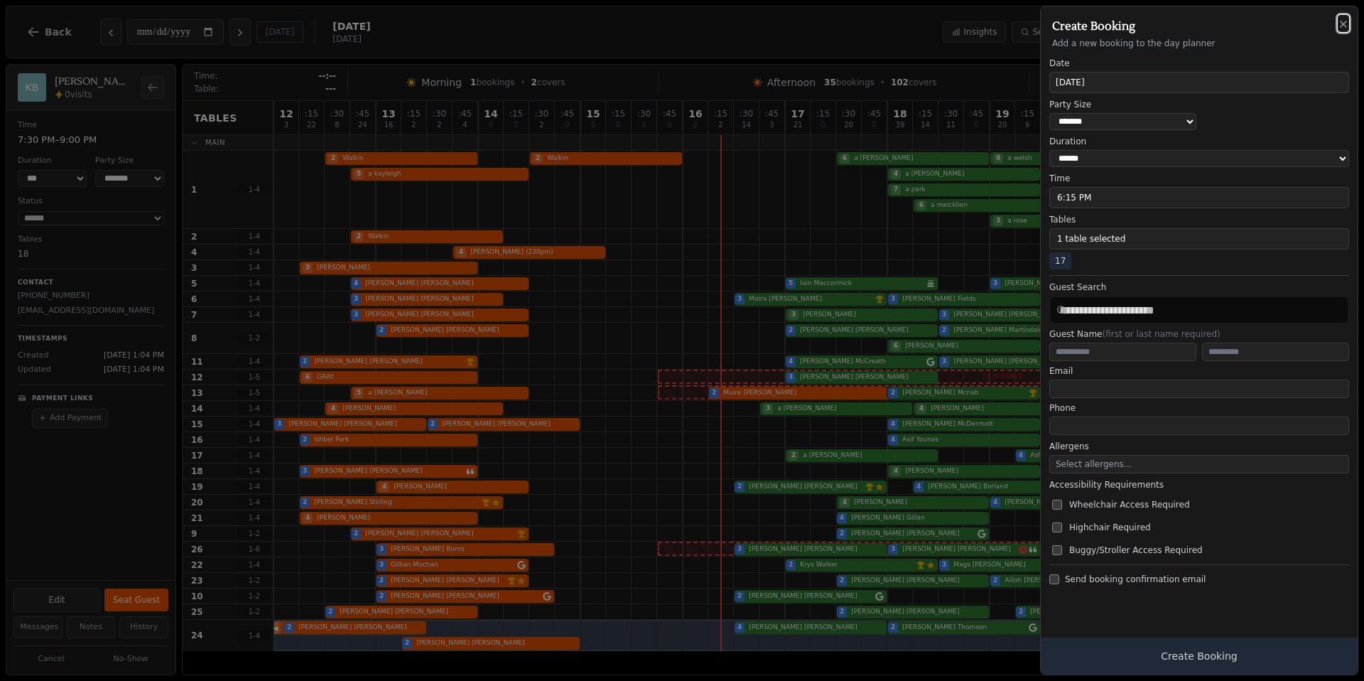
click at [1340, 28] on icon "button" at bounding box center [1343, 23] width 11 height 11
